Goal: Find specific page/section: Find specific page/section

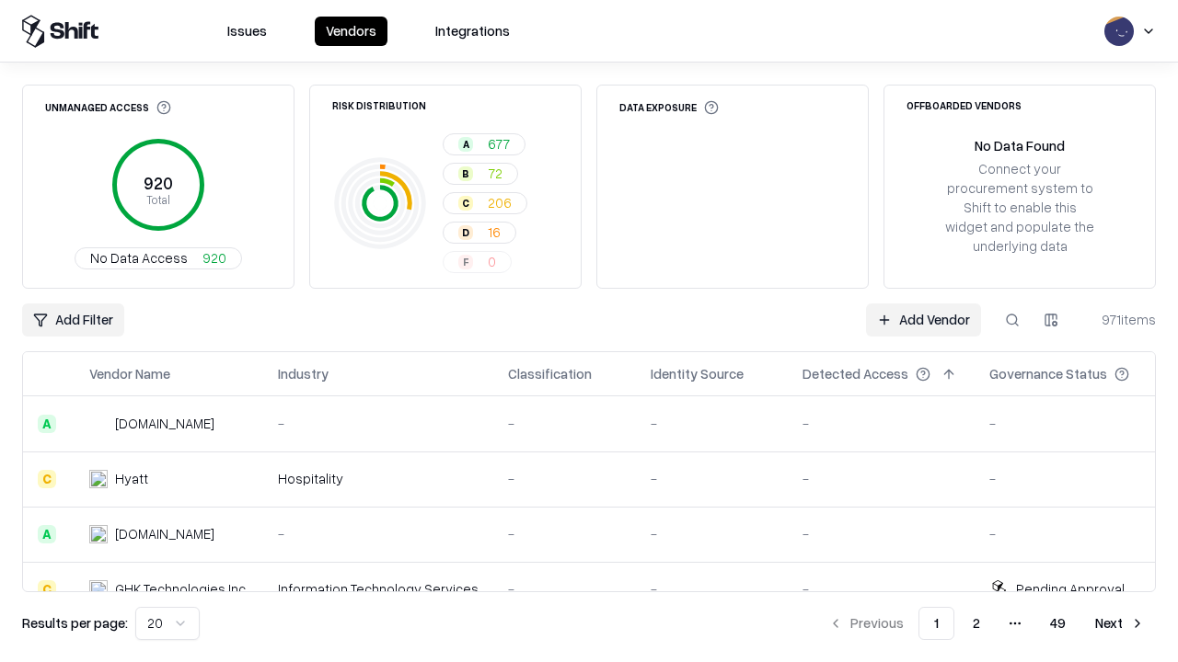
click at [1051, 320] on html "Issues Vendors Integrations Unmanaged Access 920 Total No Data Access 920 Risk …" at bounding box center [589, 331] width 1178 height 662
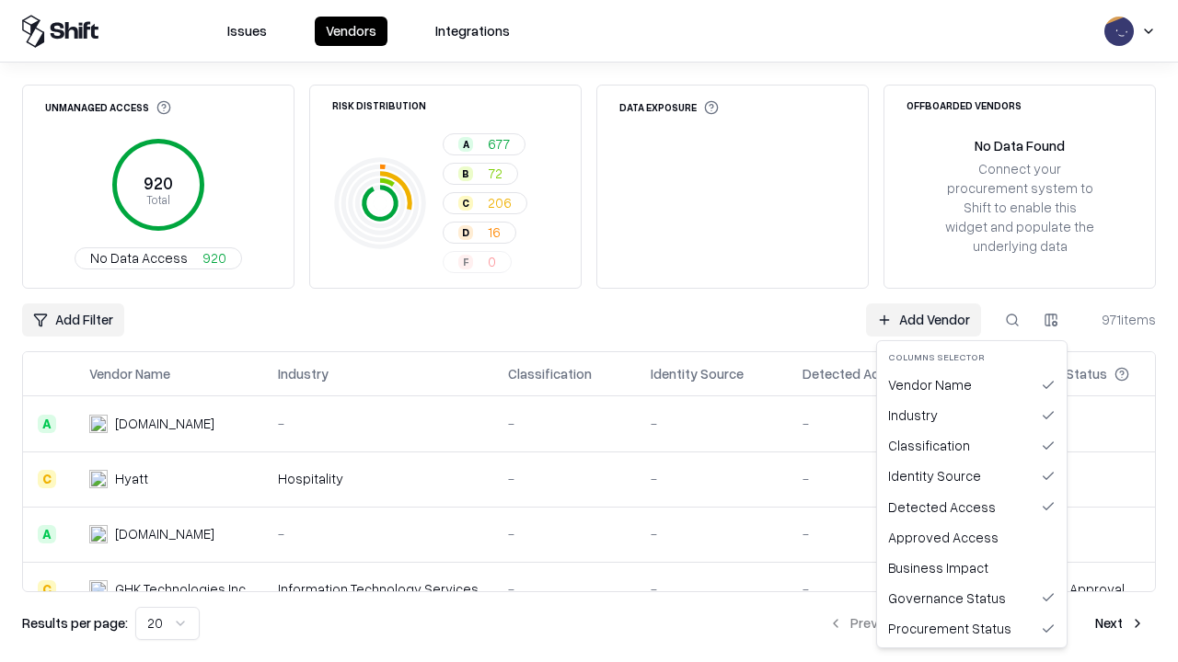
click at [589, 331] on html "Issues Vendors Integrations Unmanaged Access 920 Total No Data Access 920 Risk …" at bounding box center [589, 331] width 1178 height 662
click at [1051, 320] on html "Issues Vendors Integrations Unmanaged Access 920 Total No Data Access 920 Risk …" at bounding box center [589, 331] width 1178 height 662
click at [971, 385] on div "Vendor Name" at bounding box center [971, 385] width 182 height 30
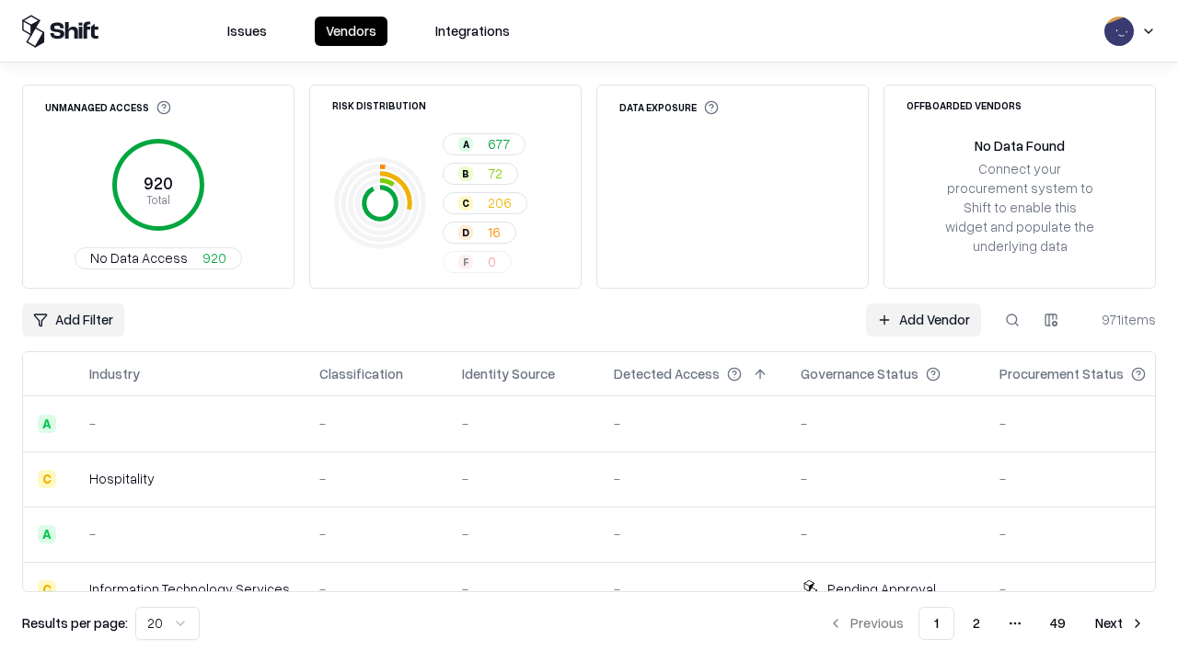
click at [1051, 320] on html "Issues Vendors Integrations Unmanaged Access 920 Total No Data Access 920 Risk …" at bounding box center [589, 331] width 1178 height 662
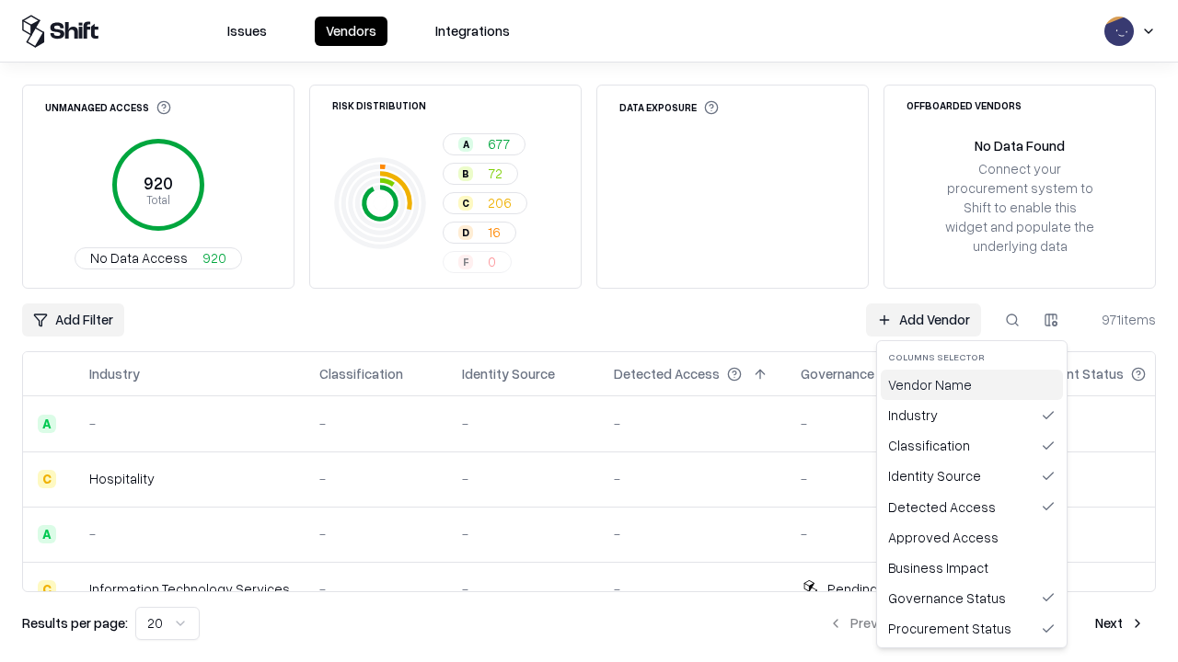
click at [971, 385] on div "Vendor Name" at bounding box center [971, 385] width 182 height 30
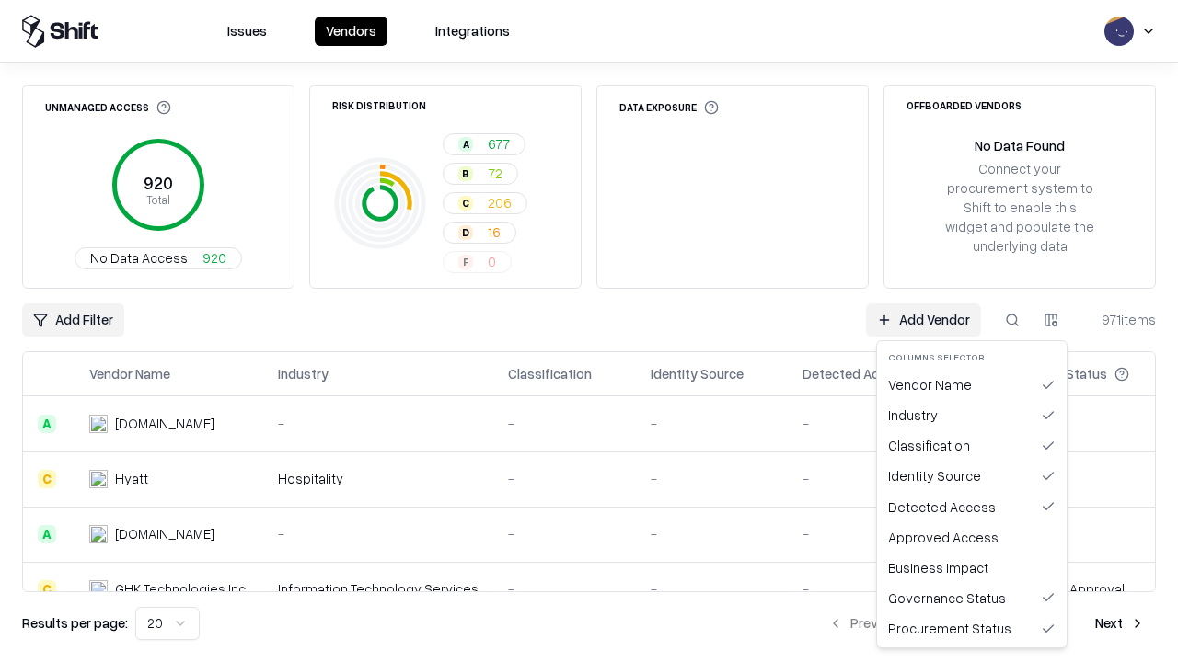
click at [1051, 320] on html "Issues Vendors Integrations Unmanaged Access 920 Total No Data Access 920 Risk …" at bounding box center [589, 331] width 1178 height 662
click at [971, 415] on div "Industry" at bounding box center [971, 415] width 182 height 30
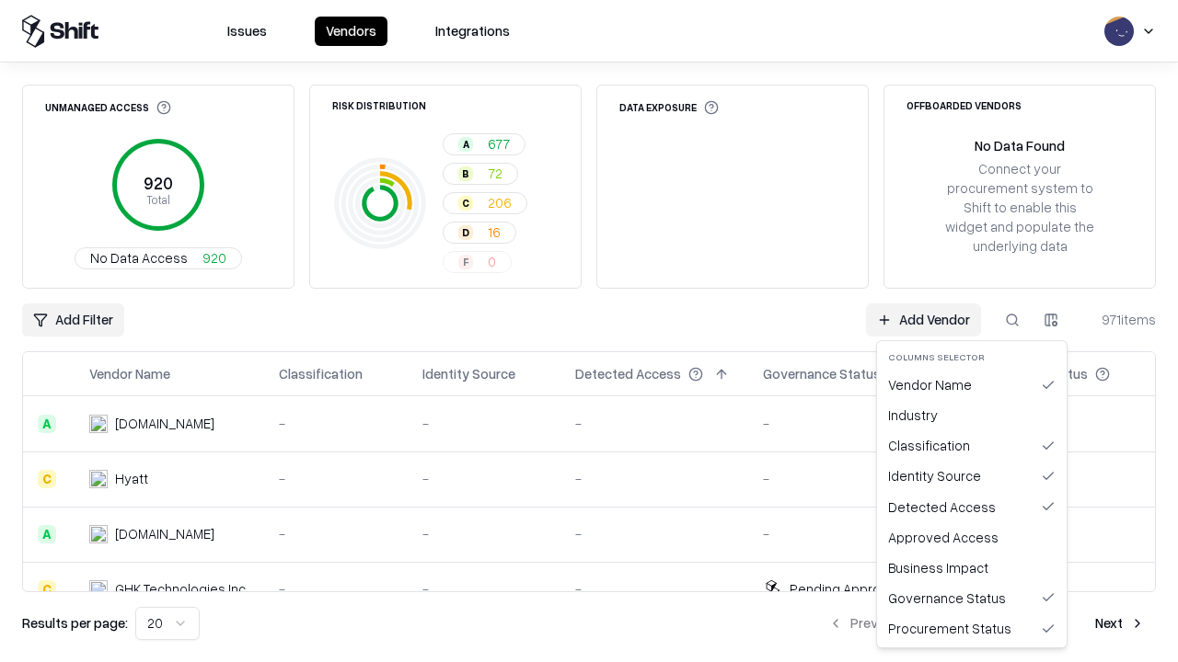
click at [1051, 320] on html "Issues Vendors Integrations Unmanaged Access 920 Total No Data Access 920 Risk …" at bounding box center [589, 331] width 1178 height 662
click at [971, 415] on div "Industry" at bounding box center [971, 415] width 182 height 30
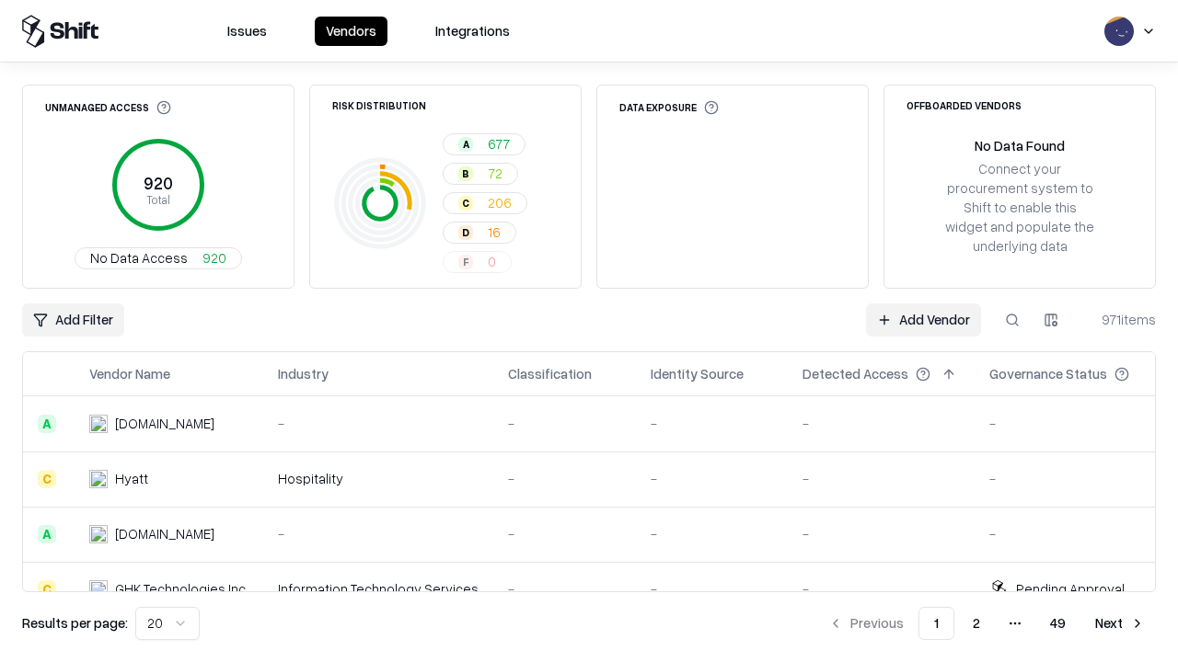
click at [1051, 320] on html "Issues Vendors Integrations Unmanaged Access 920 Total No Data Access 920 Risk …" at bounding box center [589, 331] width 1178 height 662
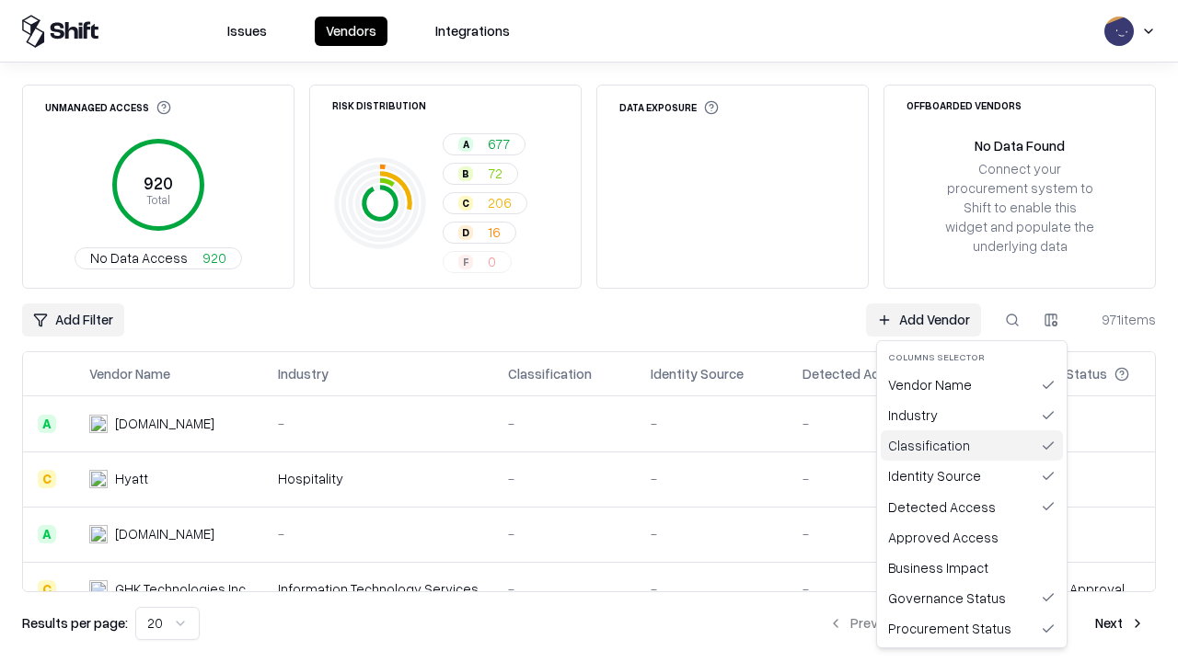
click at [971, 445] on div "Classification" at bounding box center [971, 446] width 182 height 30
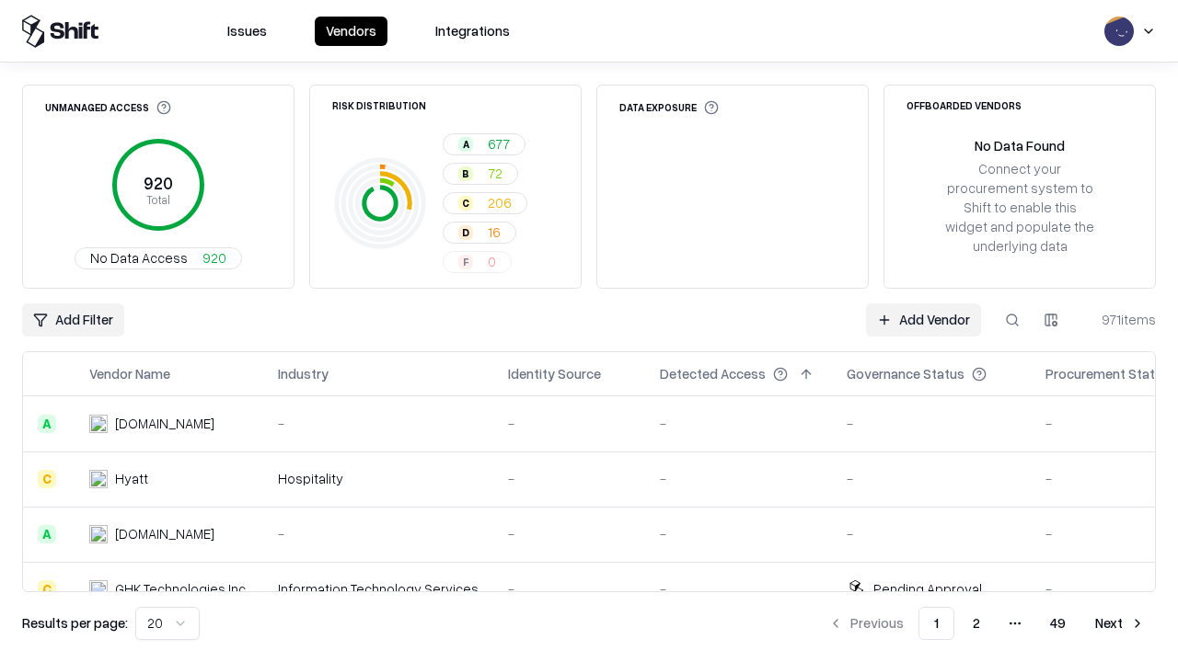
click at [1051, 320] on html "Issues Vendors Integrations Unmanaged Access 920 Total No Data Access 920 Risk …" at bounding box center [589, 331] width 1178 height 662
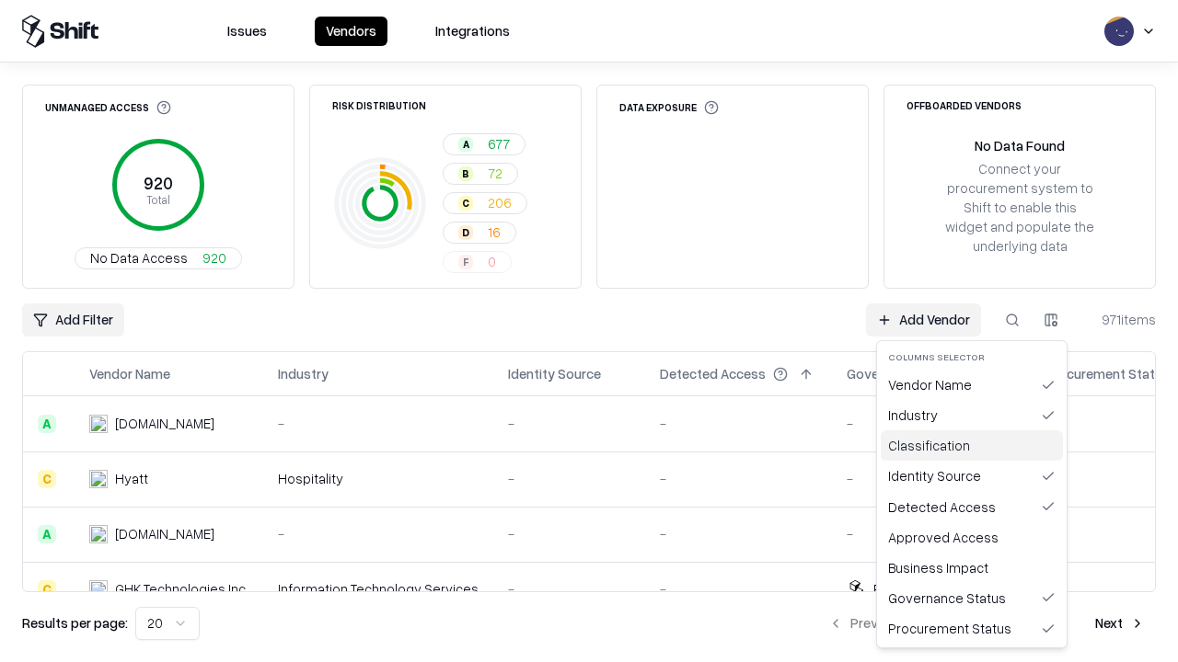
click at [971, 445] on div "Classification" at bounding box center [971, 446] width 182 height 30
click at [1051, 320] on html "Issues Vendors Integrations Unmanaged Access 920 Total No Data Access 920 Risk …" at bounding box center [589, 331] width 1178 height 662
click at [971, 476] on div "Identity Source" at bounding box center [971, 476] width 182 height 30
